Goal: Information Seeking & Learning: Find specific fact

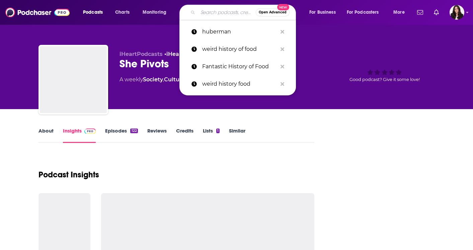
click at [212, 16] on input "Search podcasts, credits, & more..." at bounding box center [227, 12] width 58 height 11
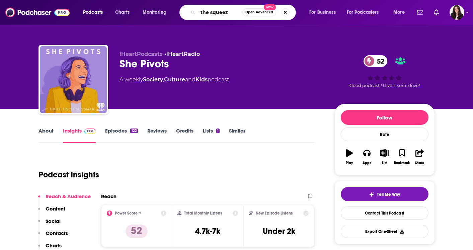
type input "the squeeze"
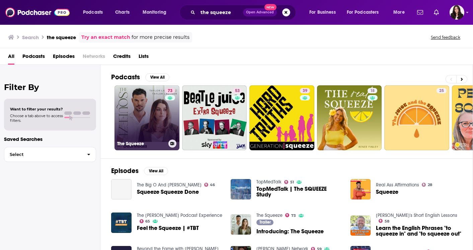
click at [163, 102] on link "73 The Squeeze" at bounding box center [147, 117] width 65 height 65
